Goal: Task Accomplishment & Management: Complete application form

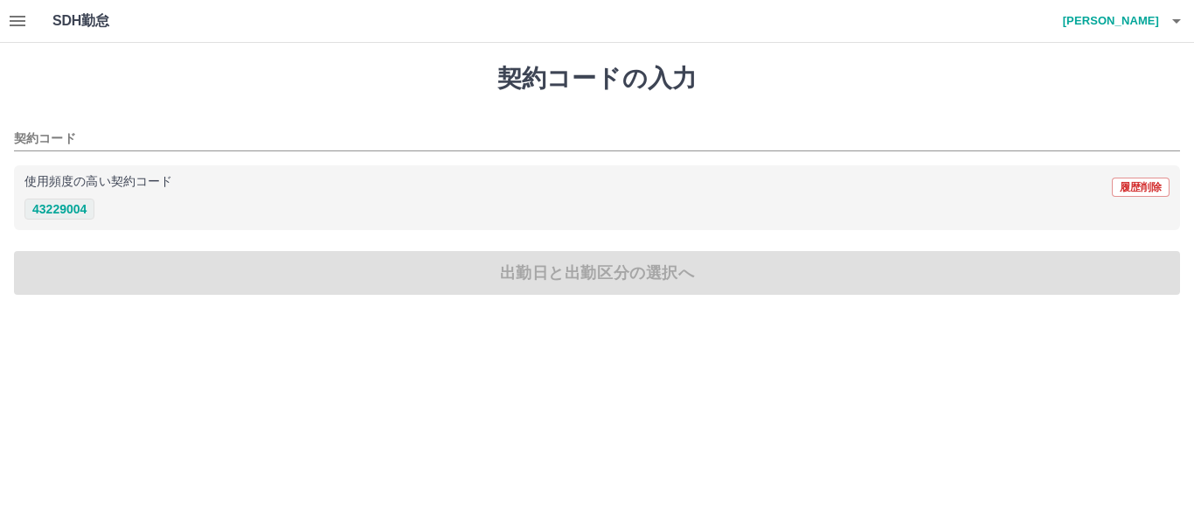
drag, startPoint x: 577, startPoint y: 237, endPoint x: 55, endPoint y: 199, distance: 523.2
click at [55, 199] on div "使用頻度の高い契約コード 履歴削除 43229004" at bounding box center [597, 198] width 1166 height 66
click at [60, 206] on button "43229004" at bounding box center [59, 208] width 70 height 21
type input "********"
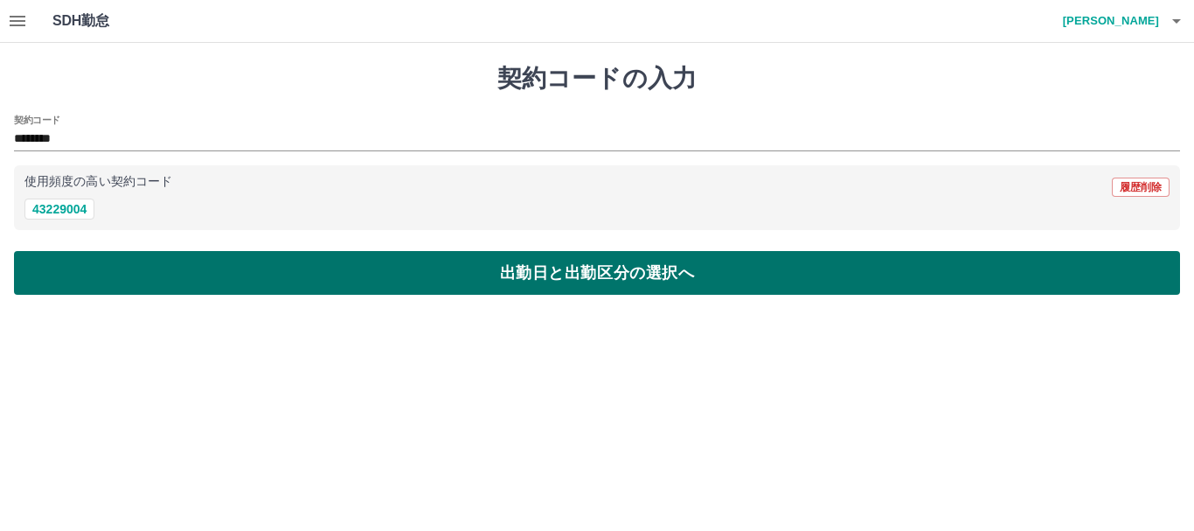
click at [101, 264] on button "出勤日と出勤区分の選択へ" at bounding box center [597, 273] width 1166 height 44
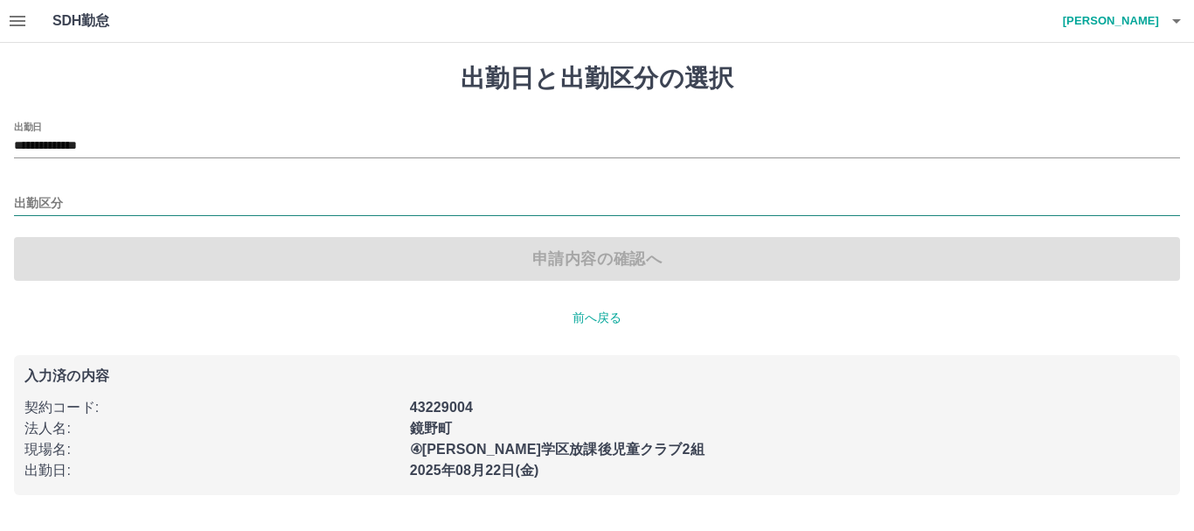
click at [84, 204] on input "出勤区分" at bounding box center [597, 204] width 1166 height 22
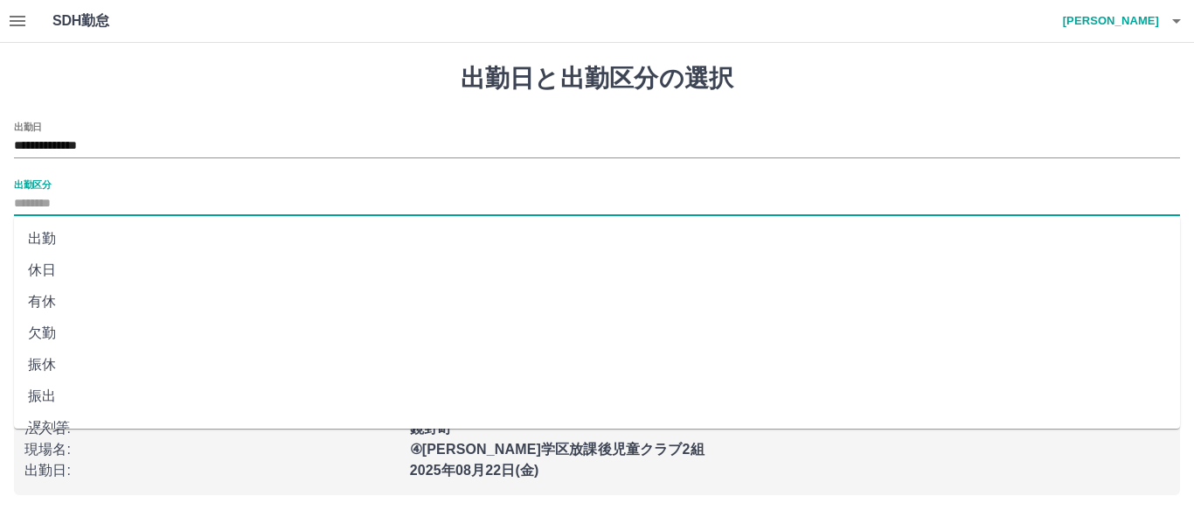
click at [41, 232] on li "出勤" at bounding box center [597, 238] width 1166 height 31
type input "**"
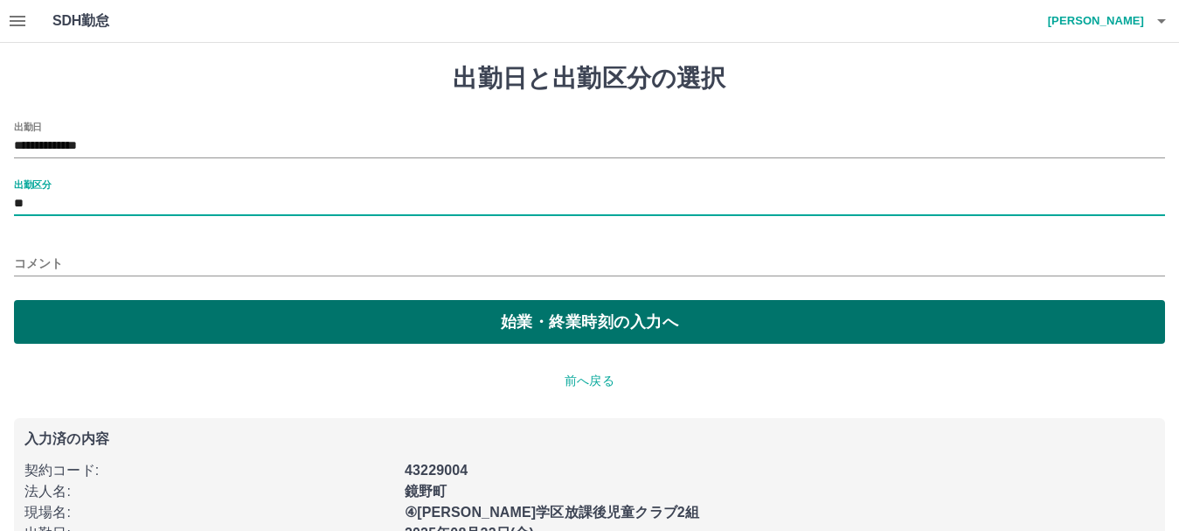
click at [111, 330] on button "始業・終業時刻の入力へ" at bounding box center [589, 322] width 1151 height 44
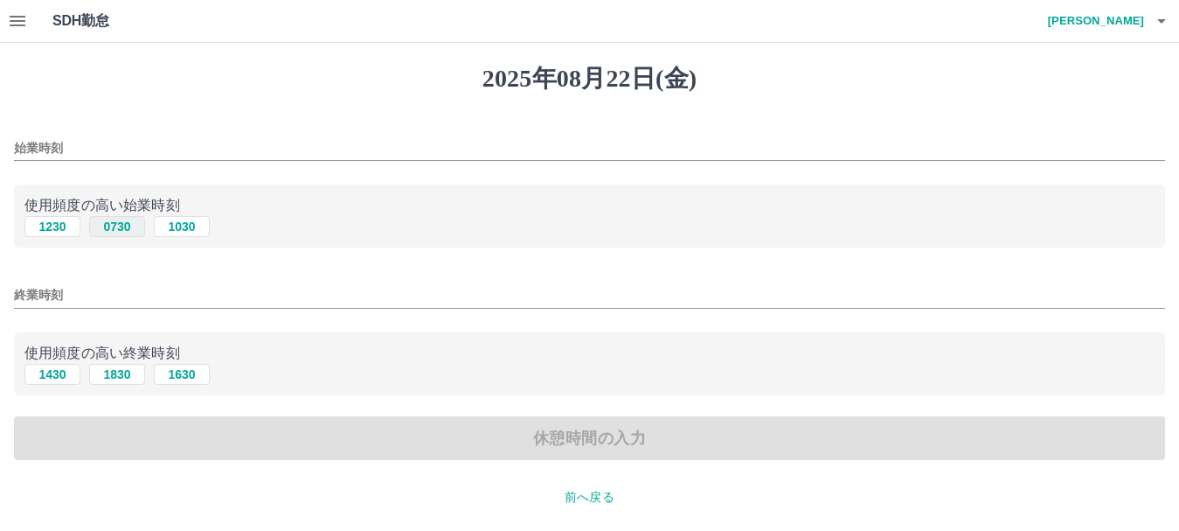
click at [119, 224] on button "0730" at bounding box center [117, 226] width 56 height 21
type input "****"
click at [184, 371] on button "1630" at bounding box center [182, 374] width 56 height 21
type input "****"
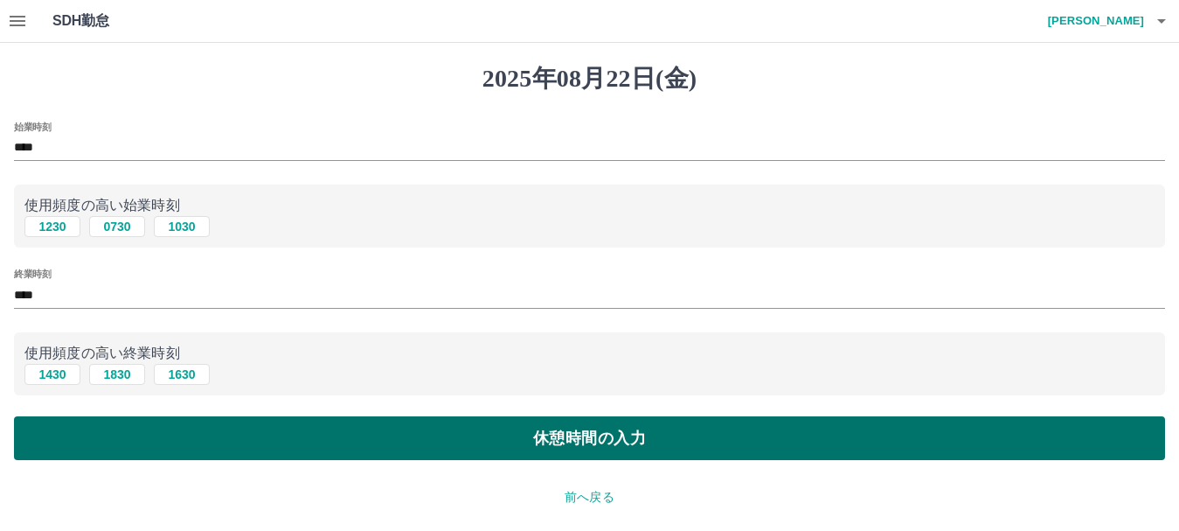
click at [265, 433] on button "休憩時間の入力" at bounding box center [589, 438] width 1151 height 44
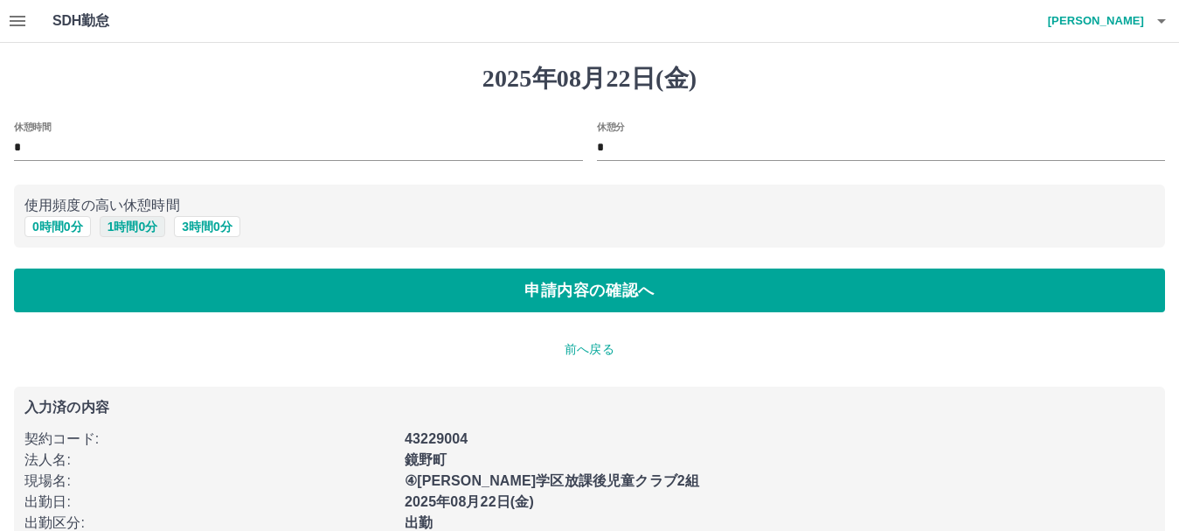
click at [119, 226] on button "1 時間 0 分" at bounding box center [133, 226] width 66 height 21
type input "*"
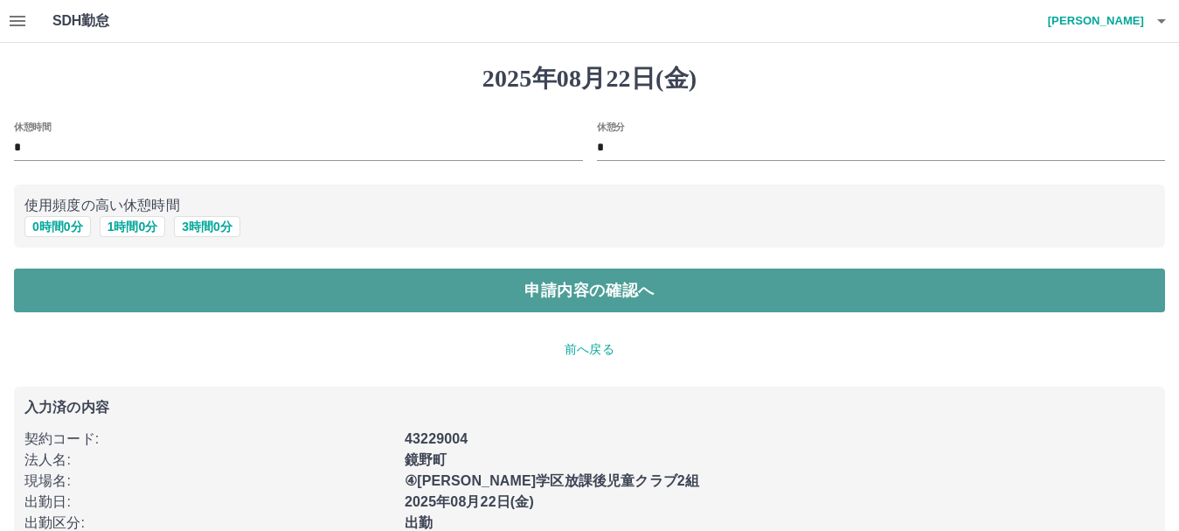
click at [240, 288] on button "申請内容の確認へ" at bounding box center [589, 290] width 1151 height 44
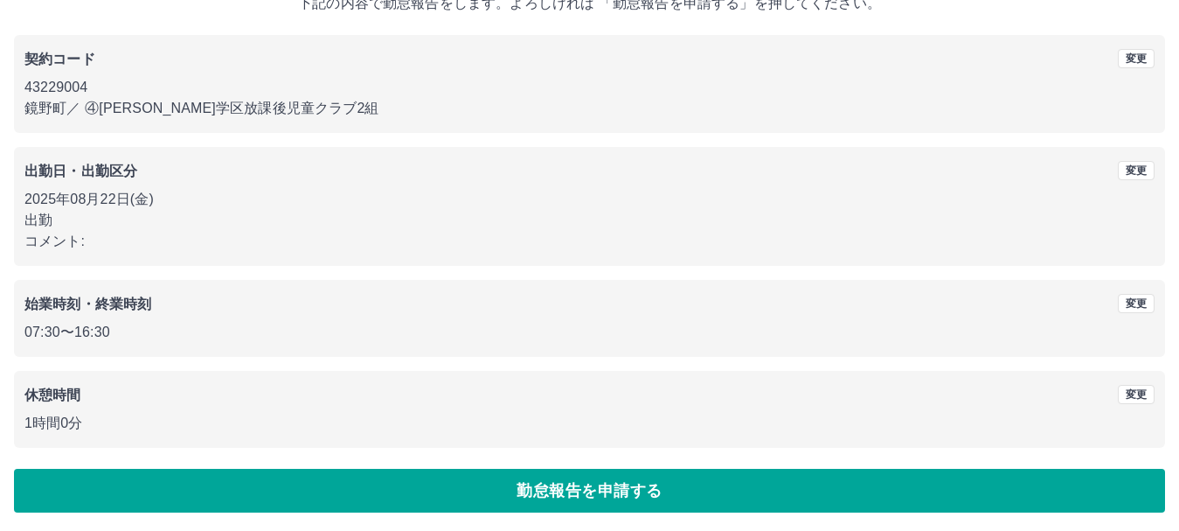
scroll to position [124, 0]
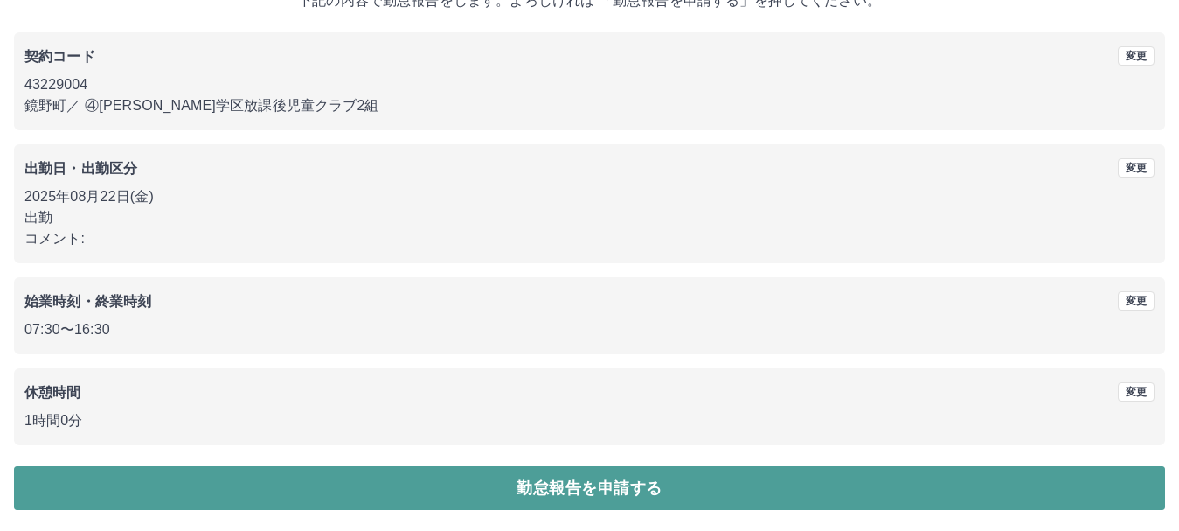
click at [551, 487] on button "勤怠報告を申請する" at bounding box center [589, 488] width 1151 height 44
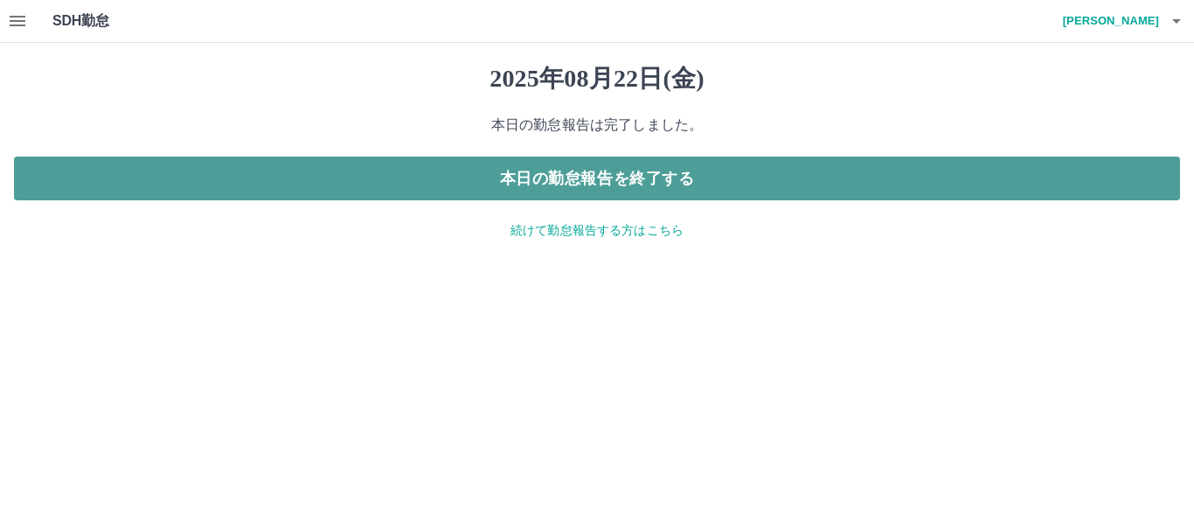
drag, startPoint x: 649, startPoint y: 182, endPoint x: 660, endPoint y: 190, distance: 13.1
click at [654, 184] on button "本日の勤怠報告を終了する" at bounding box center [597, 178] width 1166 height 44
